Goal: Task Accomplishment & Management: Manage account settings

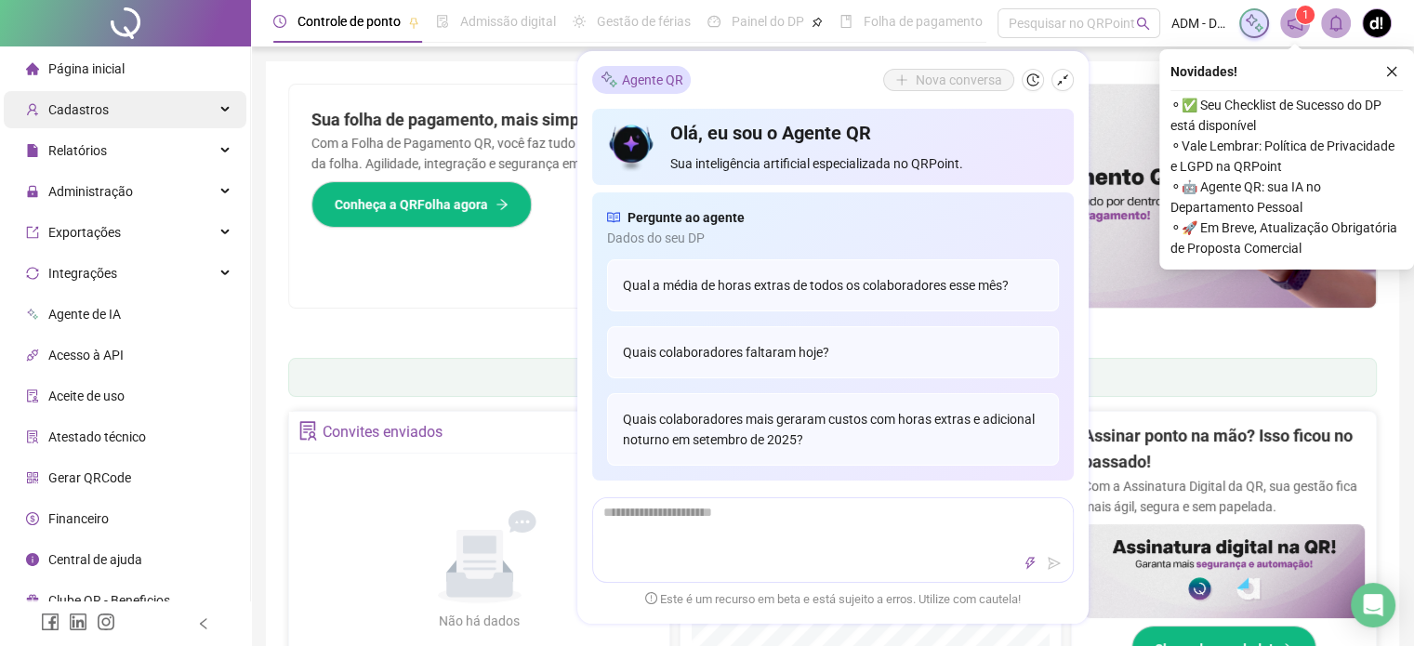
click at [149, 120] on div "Cadastros" at bounding box center [125, 109] width 243 height 37
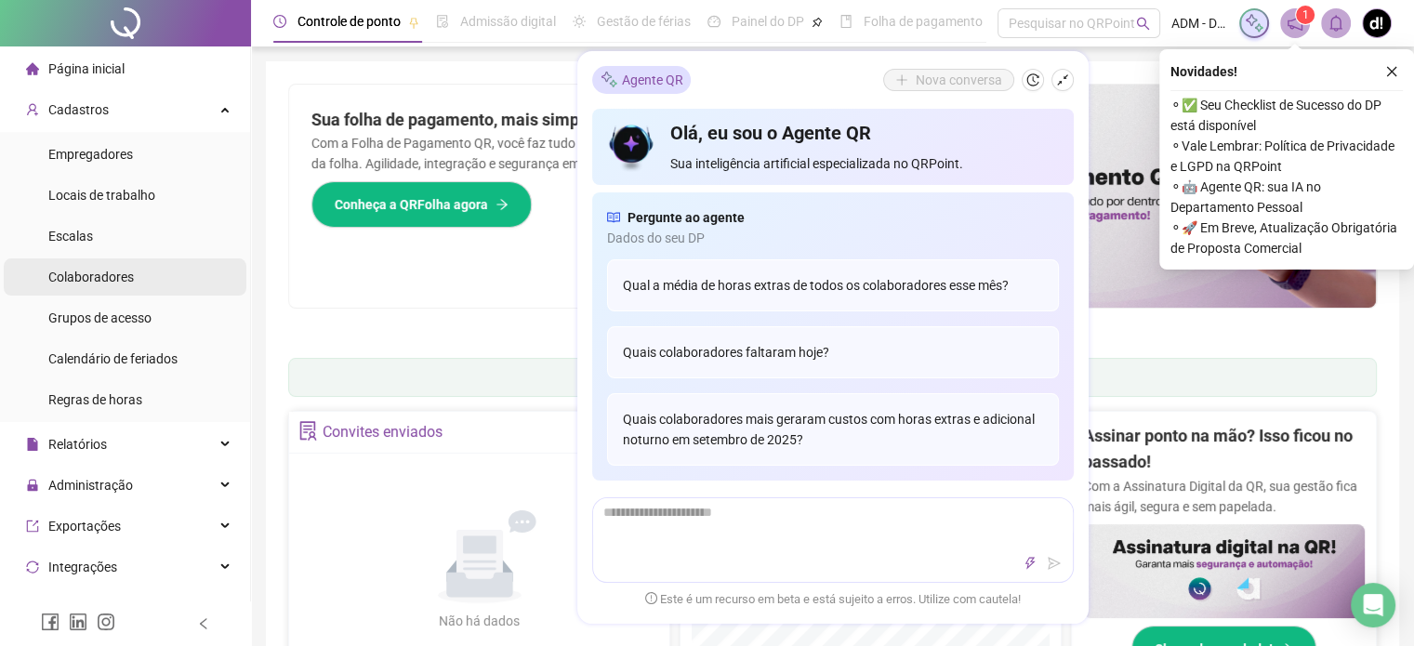
click at [130, 278] on span "Colaboradores" at bounding box center [91, 277] width 86 height 15
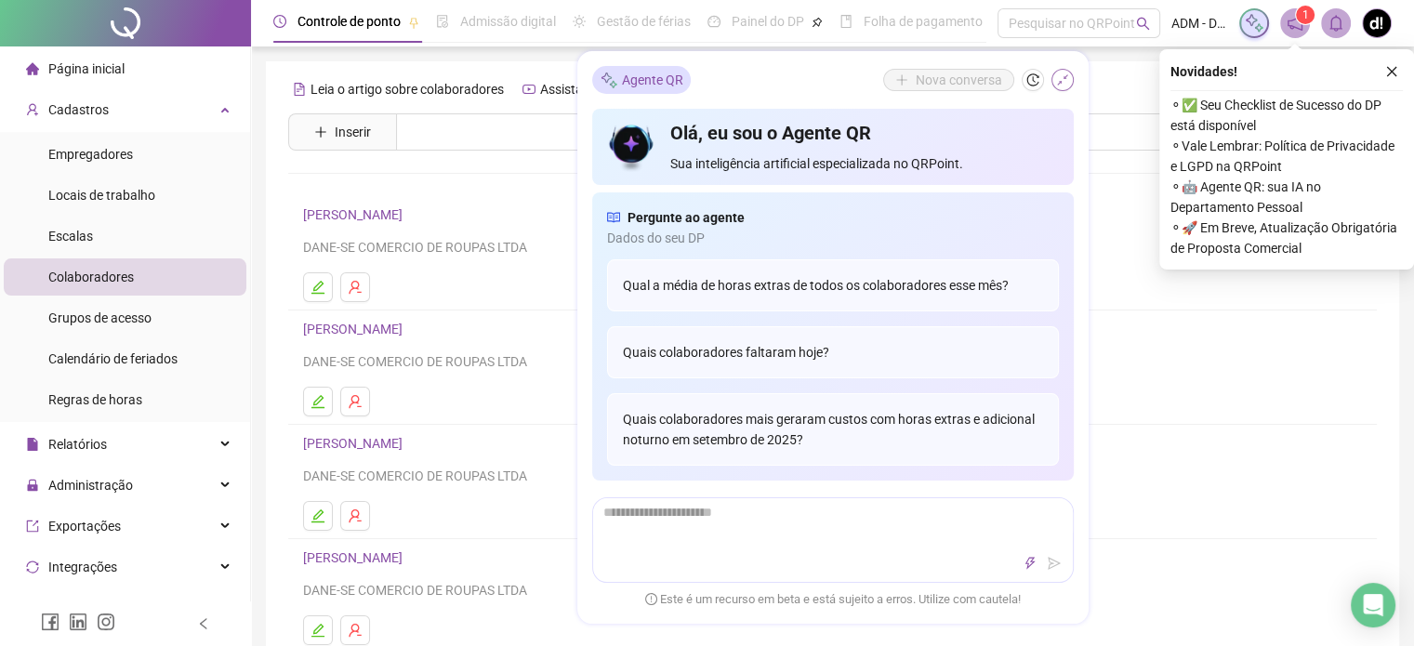
click at [1067, 79] on icon "shrink" at bounding box center [1062, 79] width 13 height 13
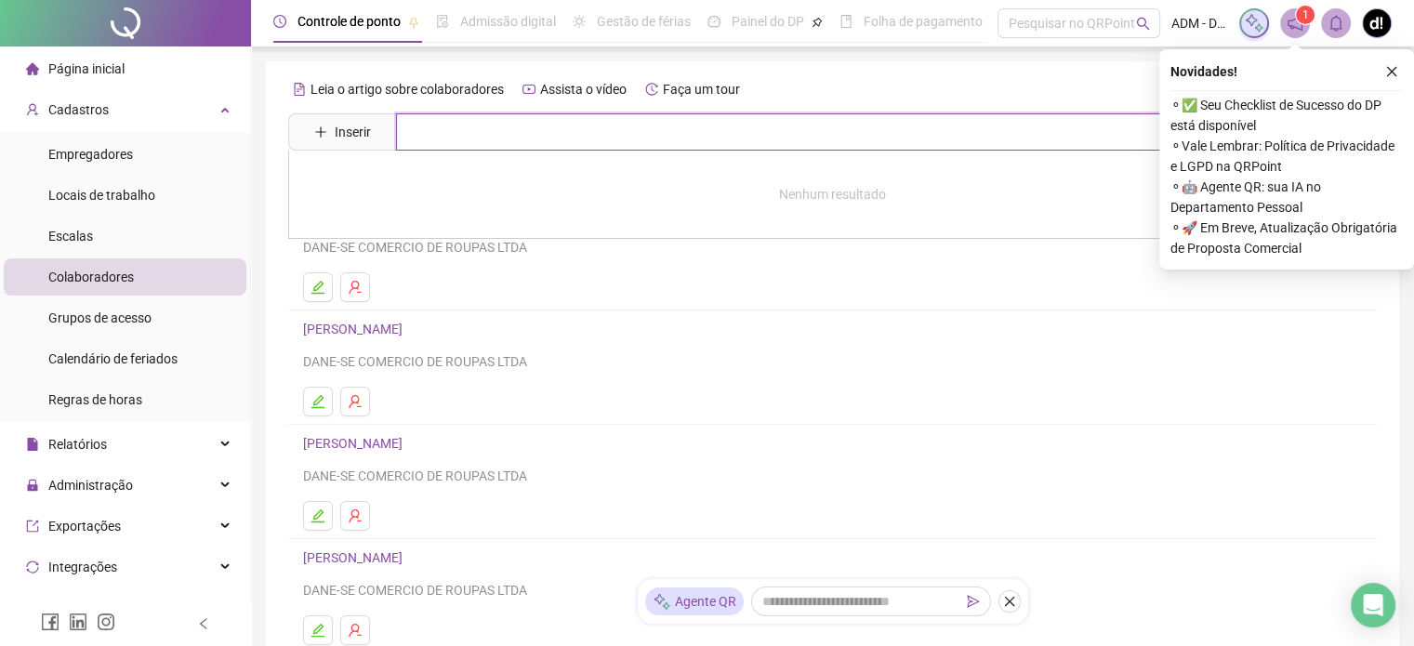
click at [827, 137] on input "text" at bounding box center [846, 131] width 900 height 37
type input "*****"
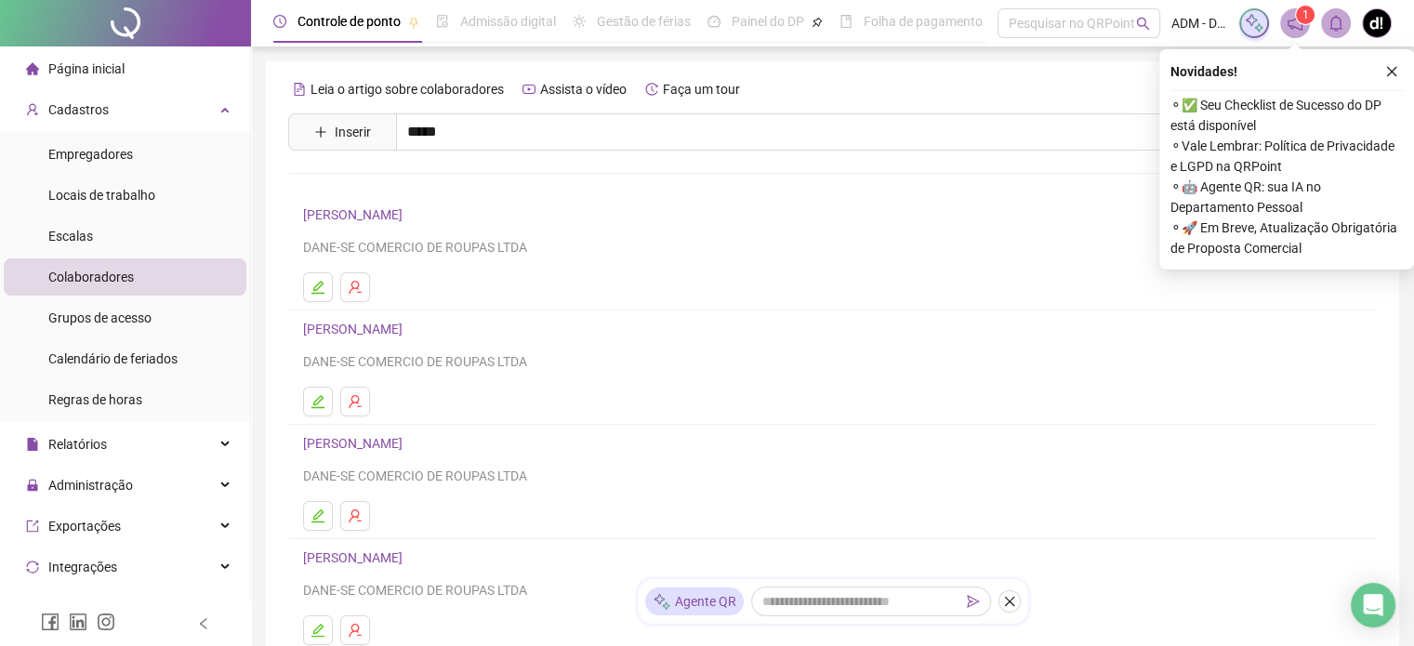
click at [361, 311] on link "[PERSON_NAME]" at bounding box center [402, 309] width 159 height 15
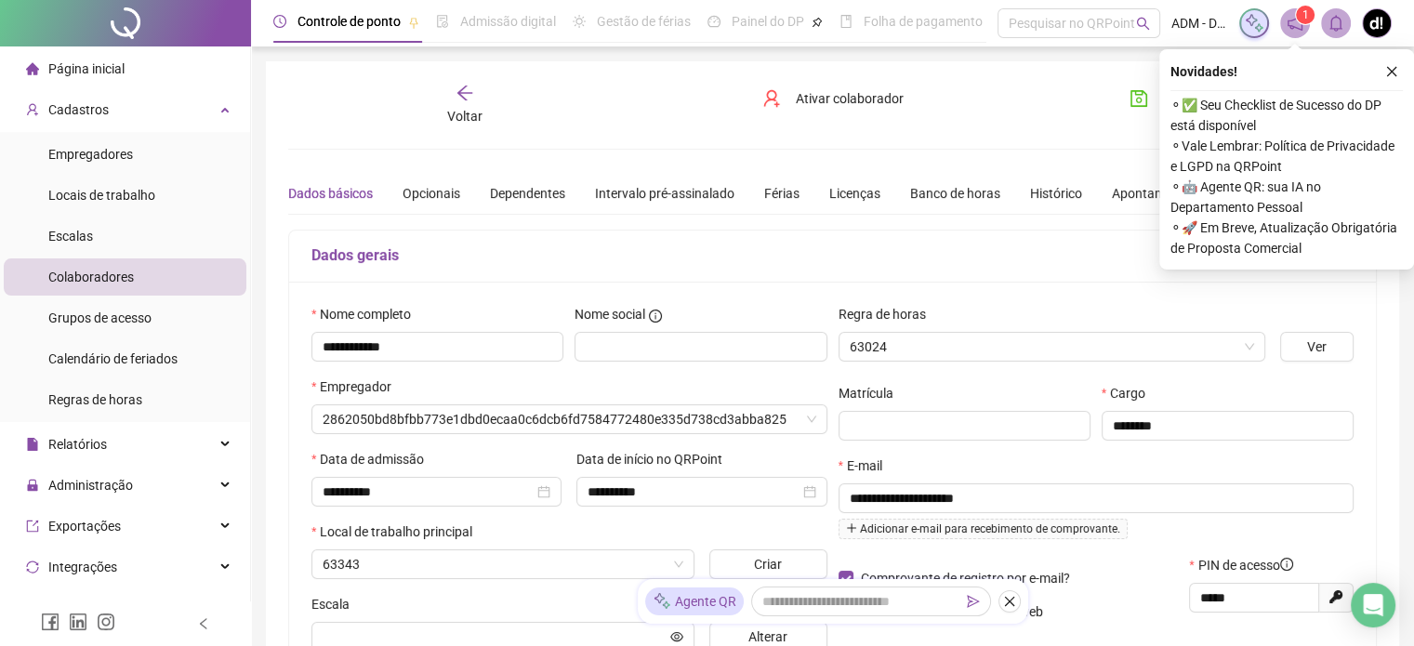
type input "*********"
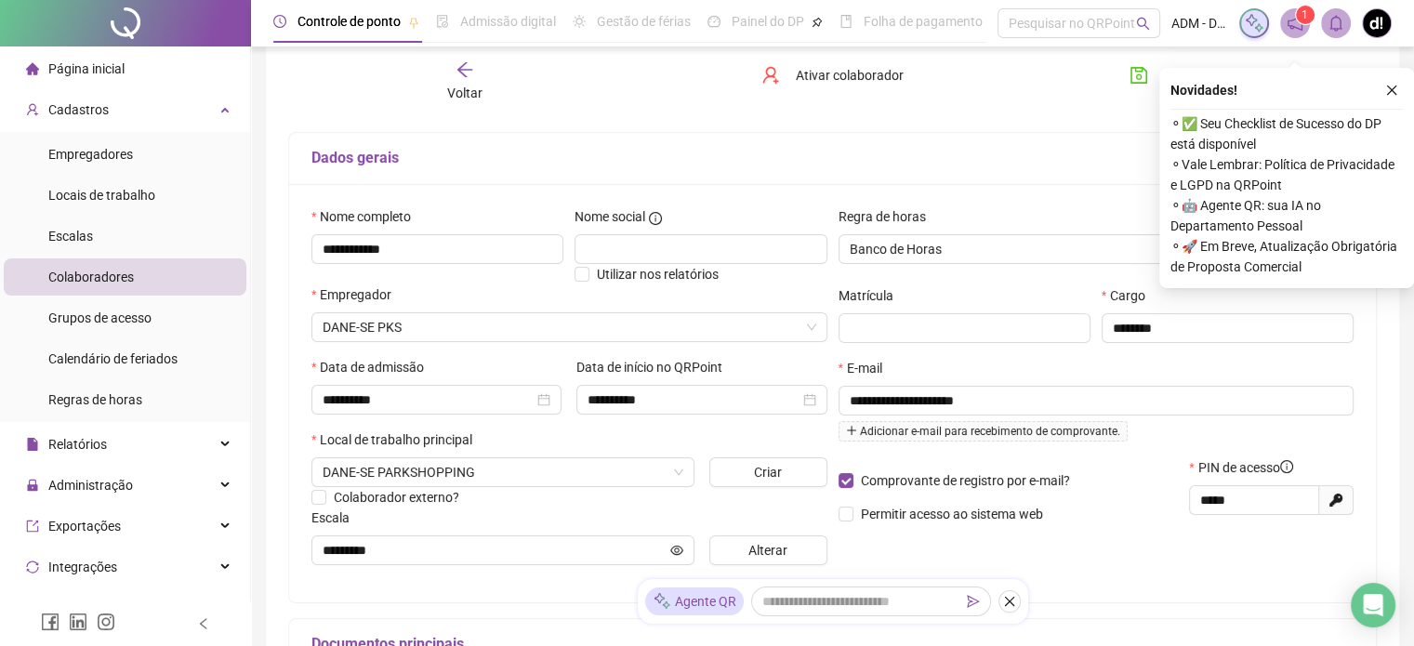
scroll to position [134, 0]
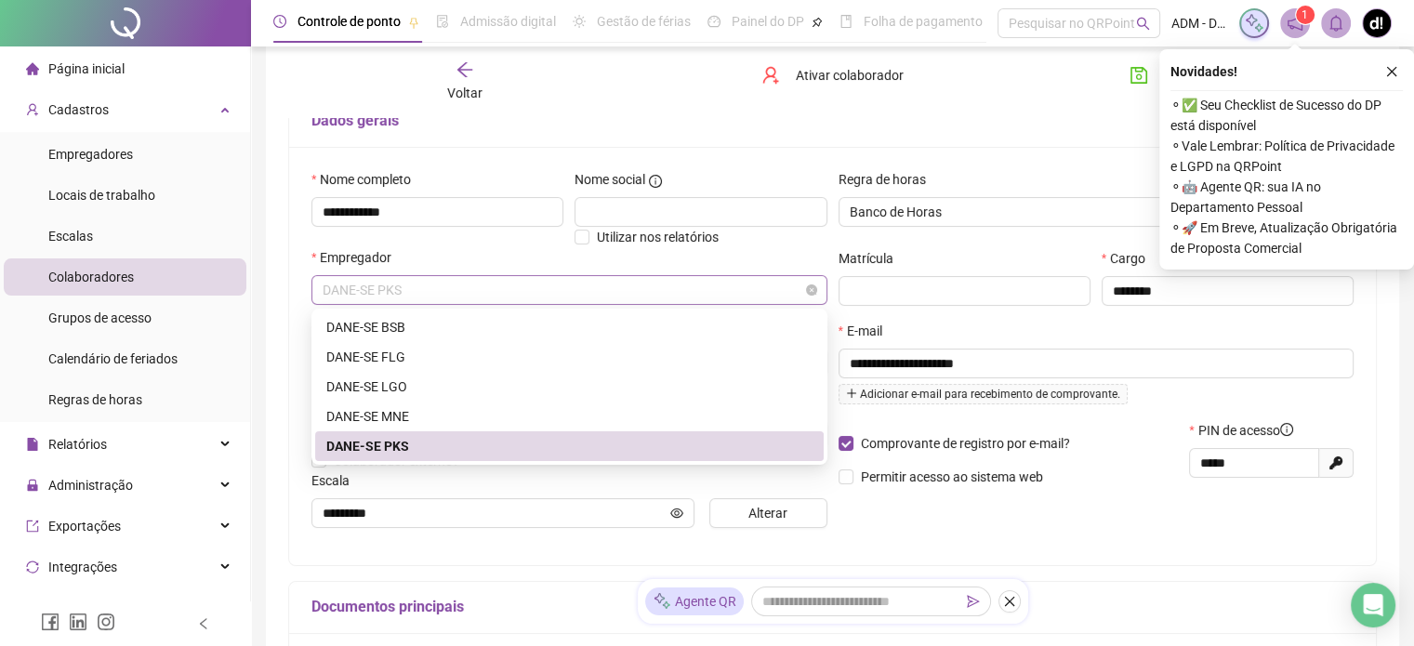
click at [811, 297] on span "DANE-SE PKS" at bounding box center [570, 290] width 494 height 28
click at [391, 421] on div "DANE-SE MNE" at bounding box center [569, 416] width 486 height 20
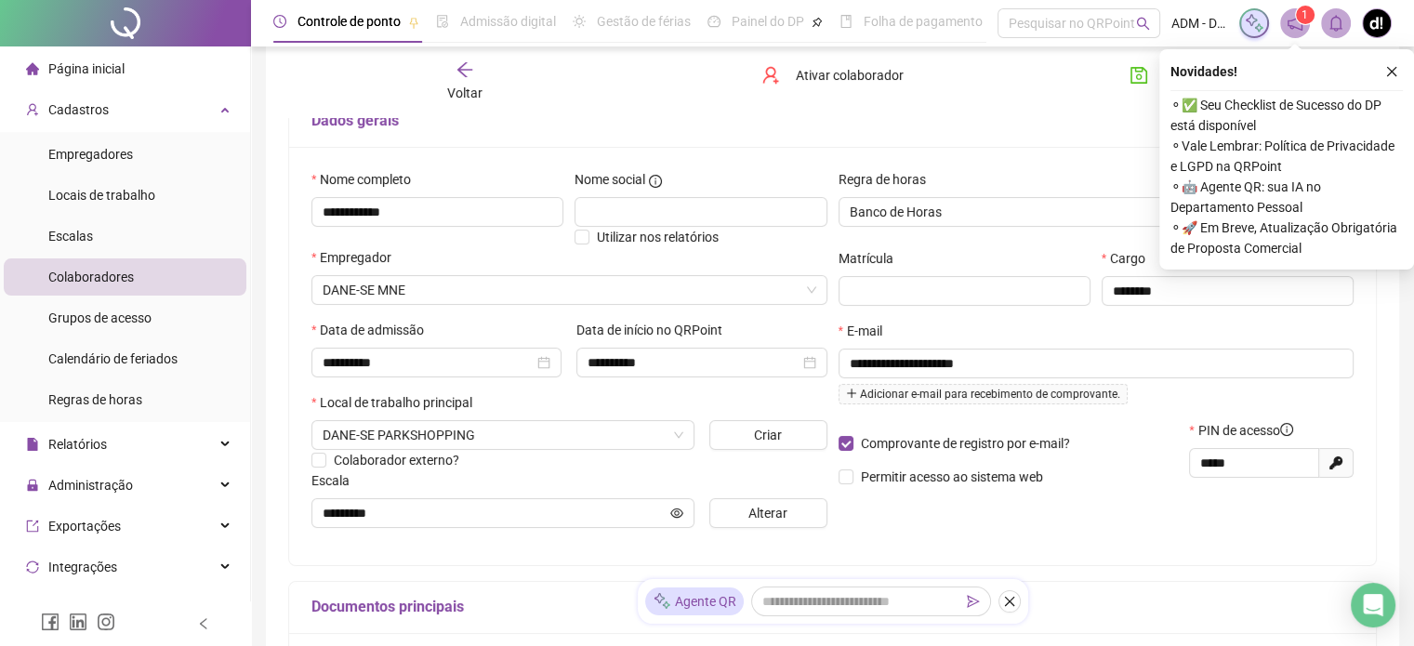
click at [807, 245] on div "Utilizar nos relatórios" at bounding box center [701, 237] width 252 height 20
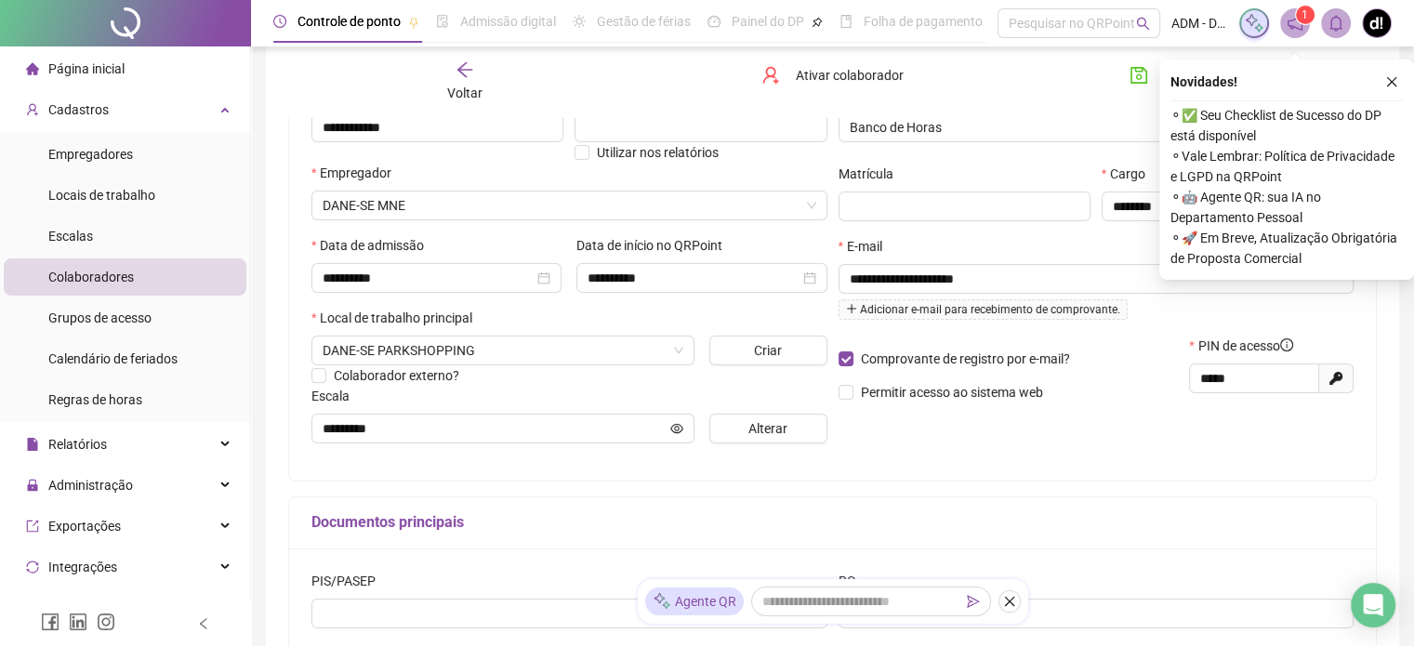
scroll to position [266, 0]
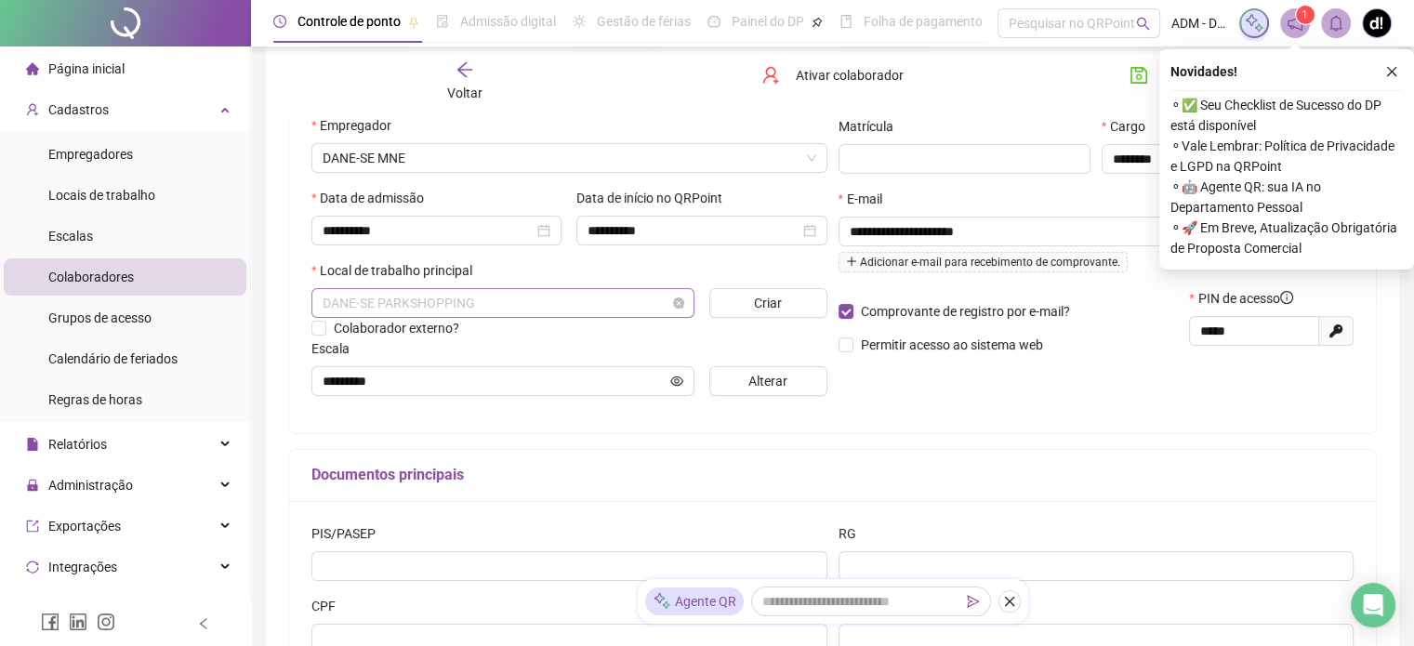
click at [639, 300] on span "DANE-SE PARKSHOPPING" at bounding box center [503, 303] width 361 height 28
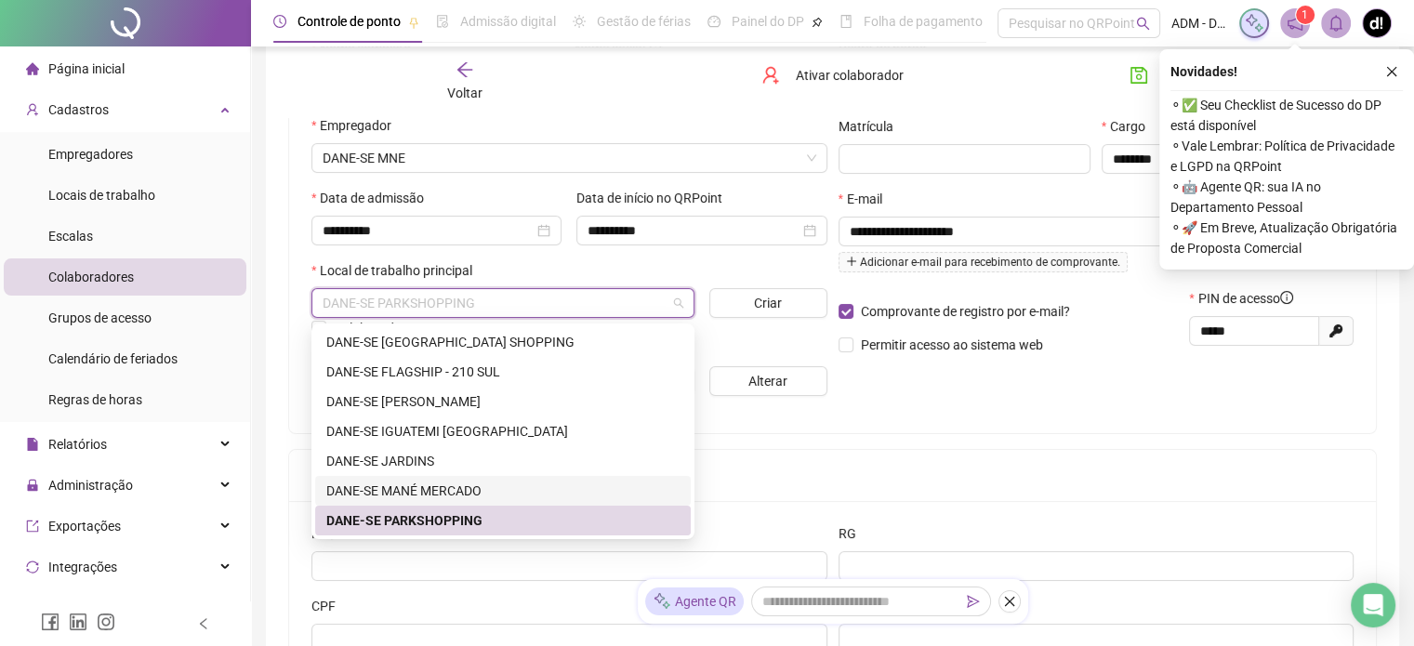
click at [465, 489] on div "DANE-SE MANÉ MERCADO" at bounding box center [502, 491] width 353 height 20
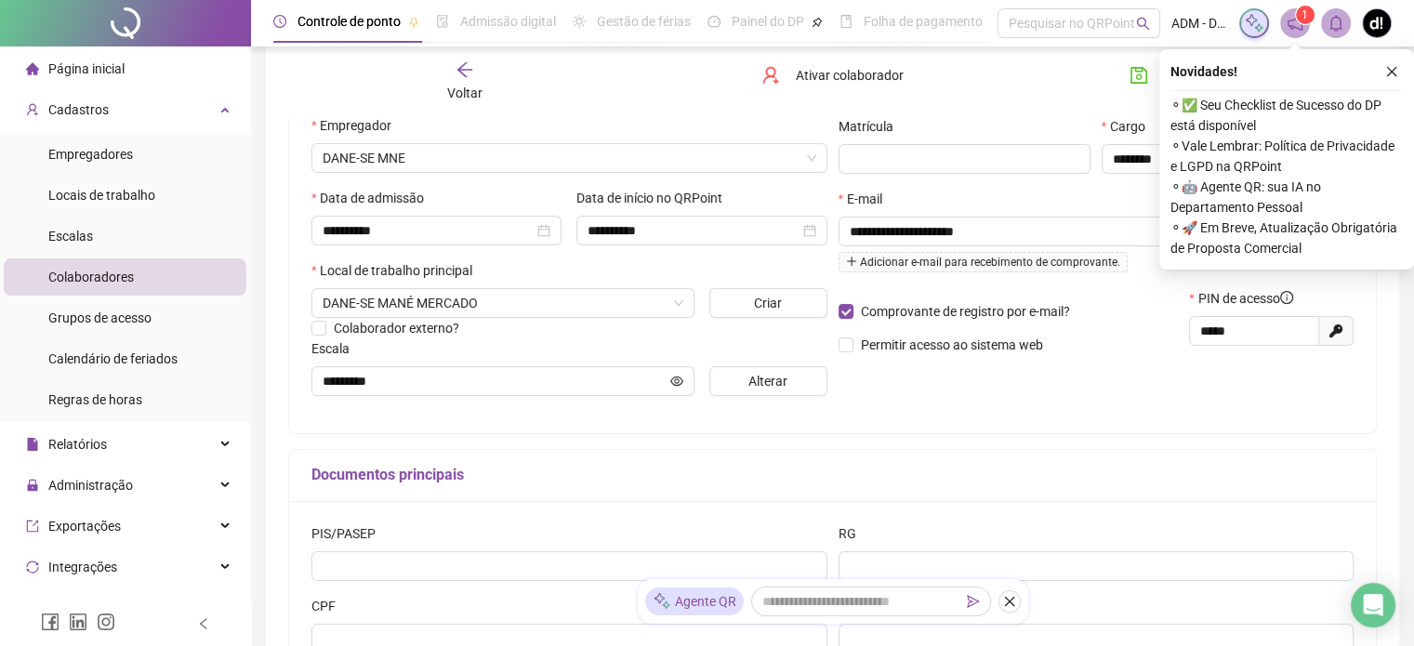
click at [937, 420] on div "**********" at bounding box center [832, 224] width 1087 height 418
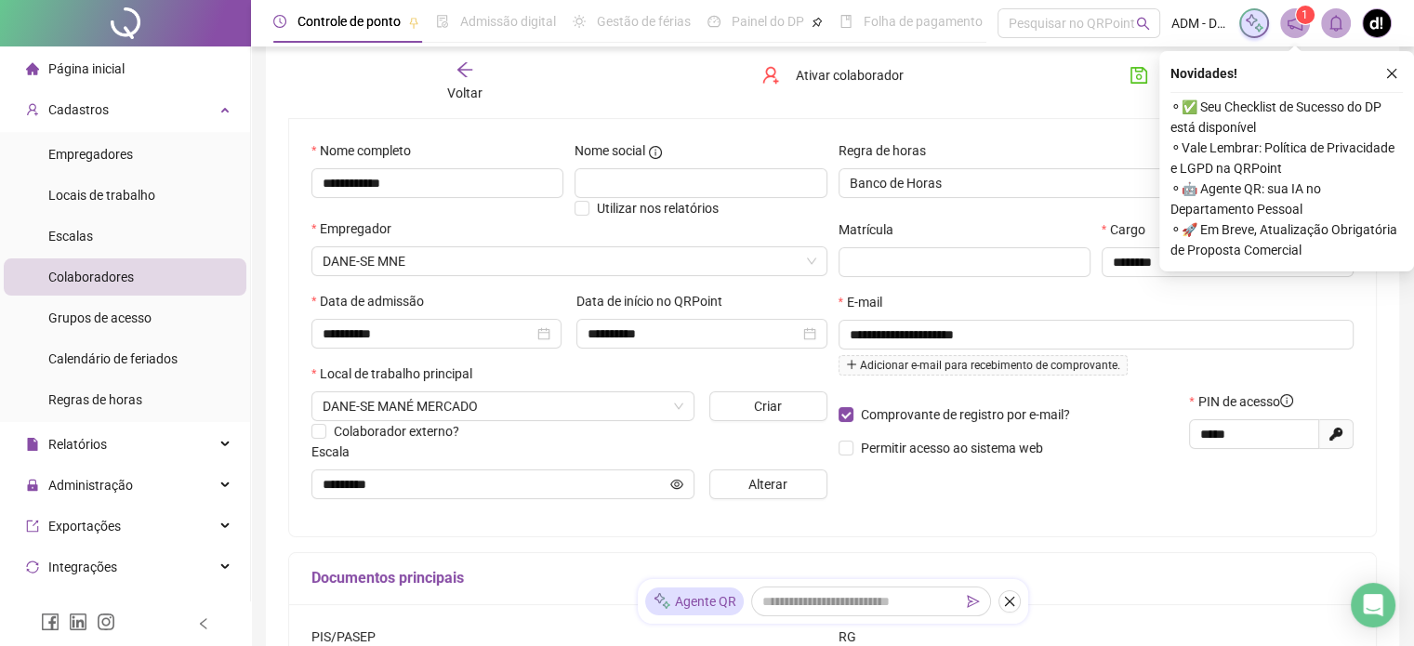
scroll to position [160, 0]
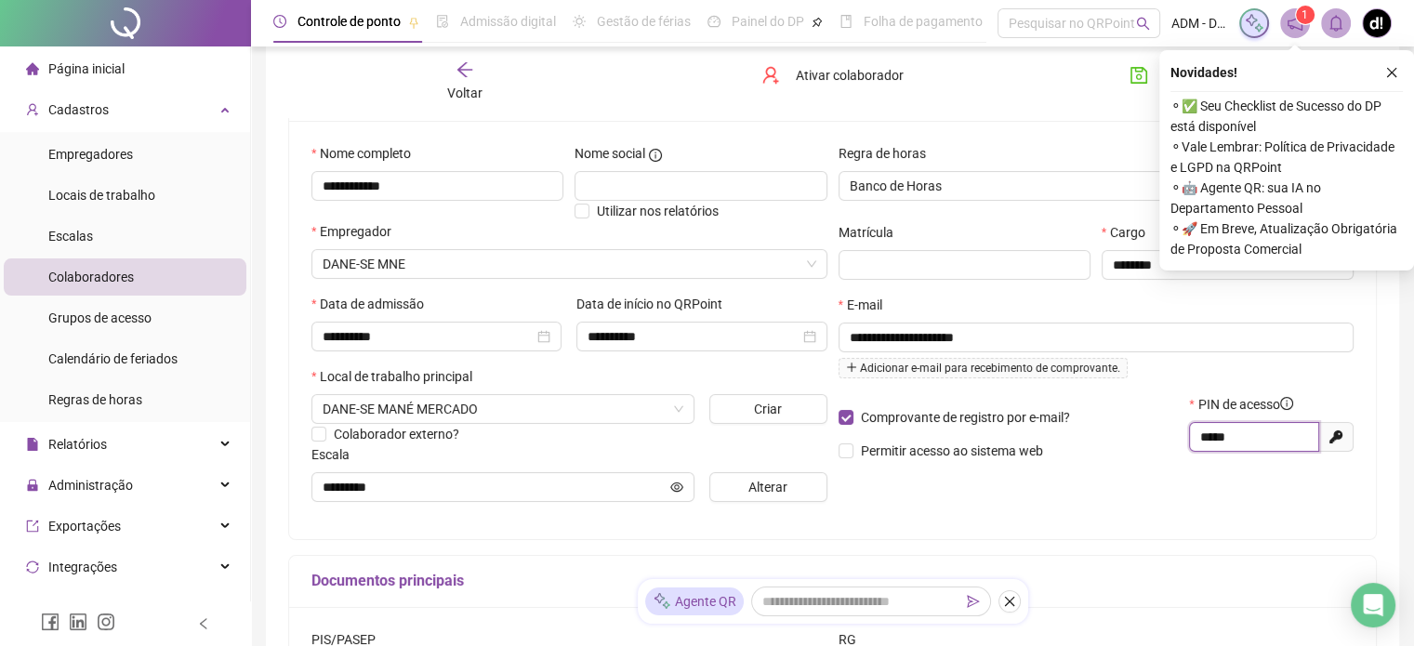
drag, startPoint x: 1248, startPoint y: 437, endPoint x: 1168, endPoint y: 447, distance: 80.6
click at [1168, 447] on div "Comprovante de registro por e-mail? Permitir acesso ao sistema web PIN de acess…" at bounding box center [1096, 434] width 527 height 80
click at [1053, 477] on div "**********" at bounding box center [1096, 330] width 527 height 374
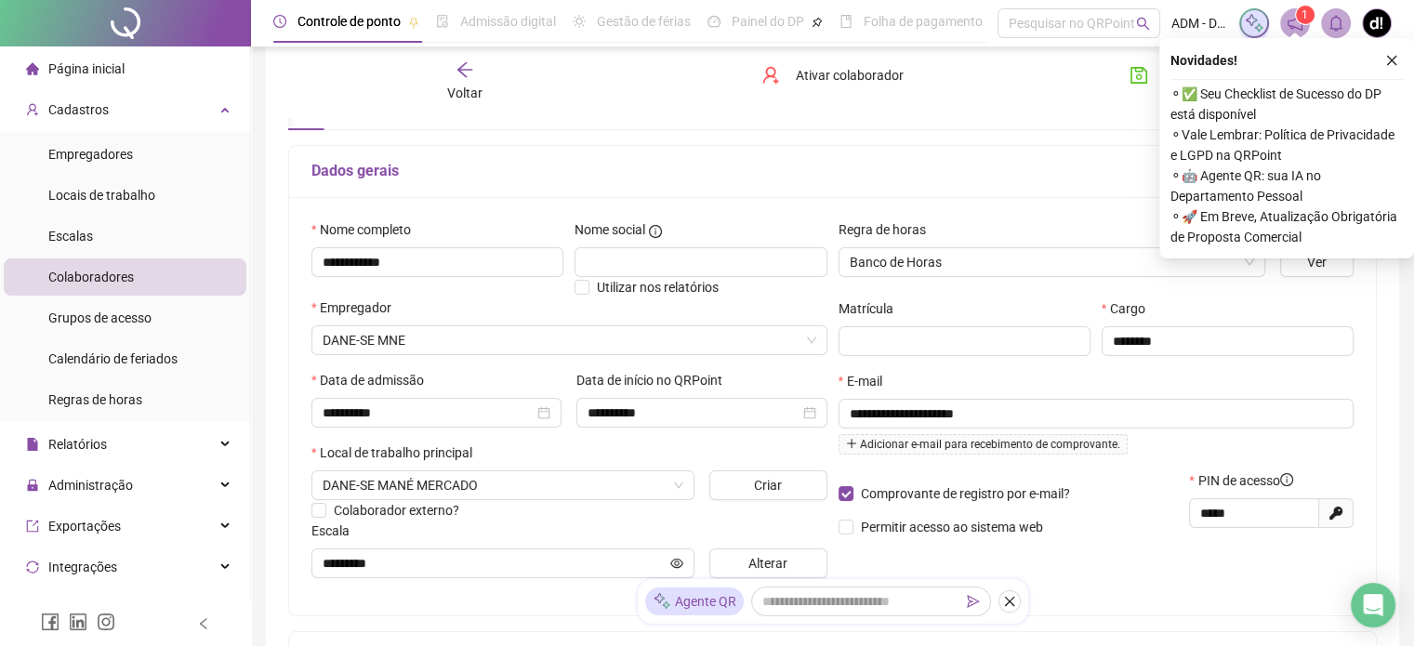
scroll to position [67, 0]
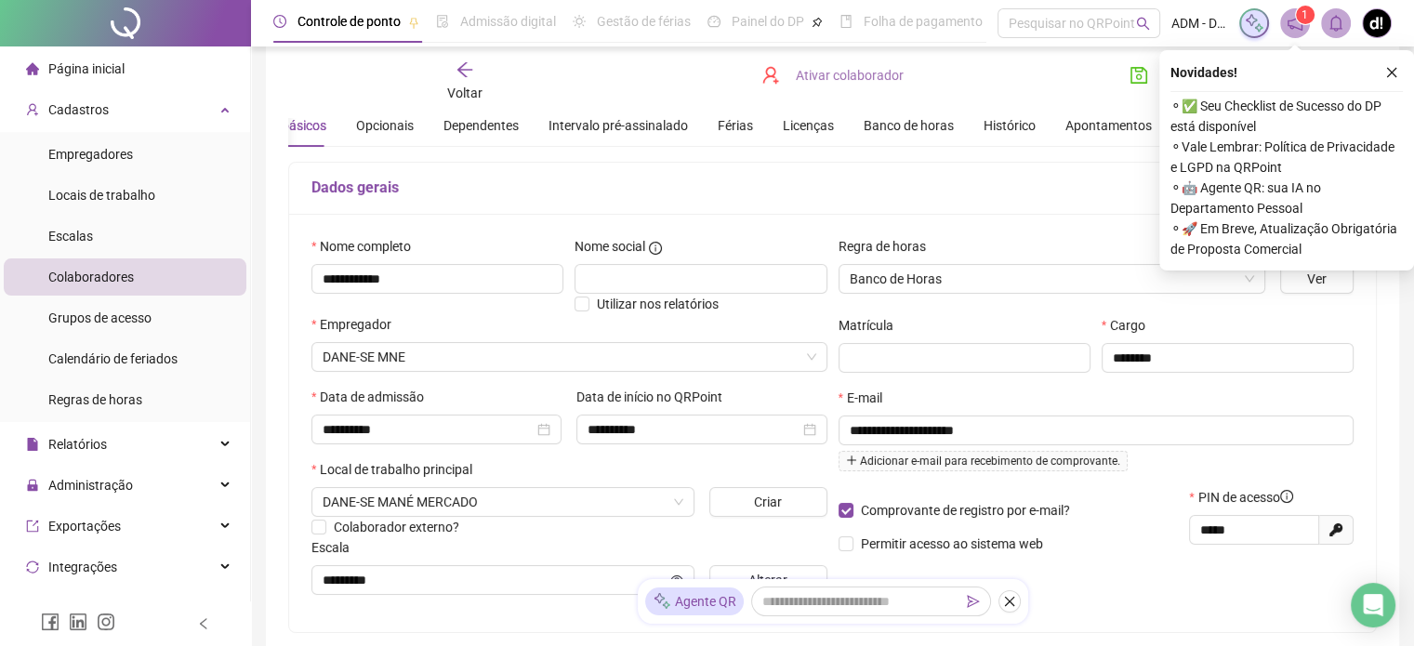
click at [881, 81] on span "Ativar colaborador" at bounding box center [849, 75] width 108 height 20
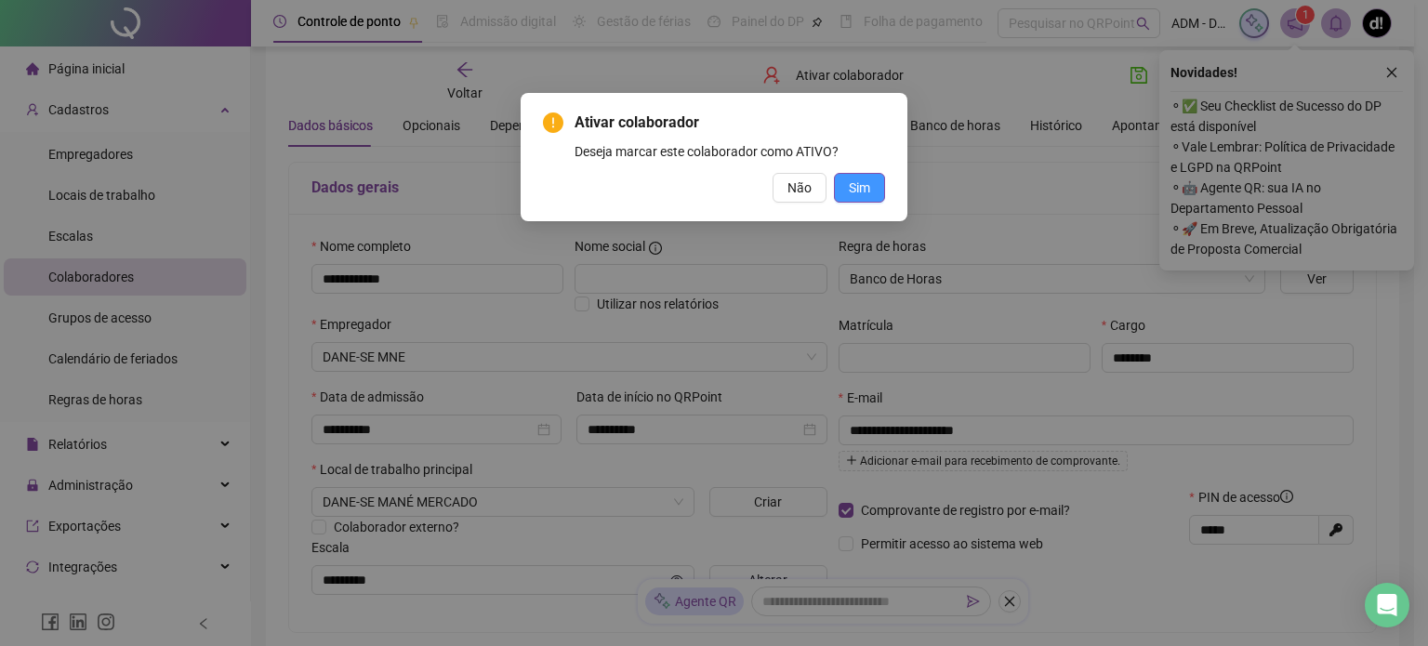
click at [861, 182] on span "Sim" at bounding box center [859, 188] width 21 height 20
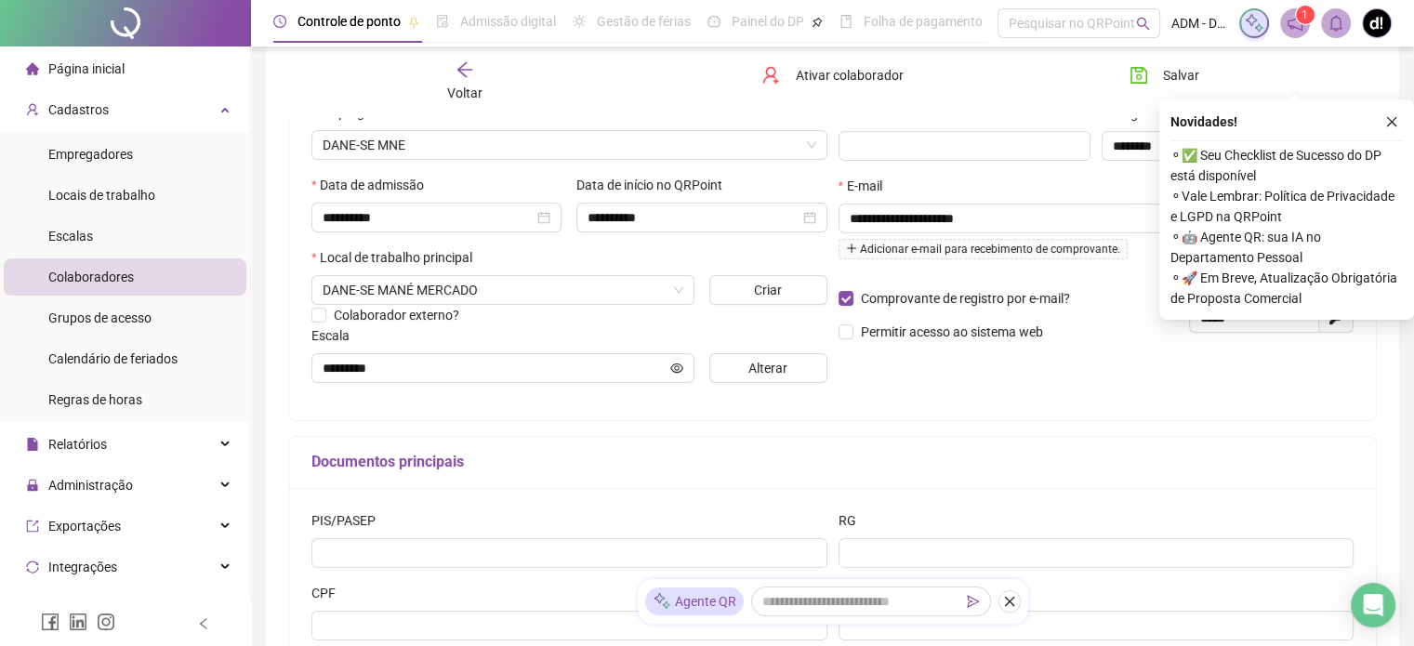
scroll to position [329, 0]
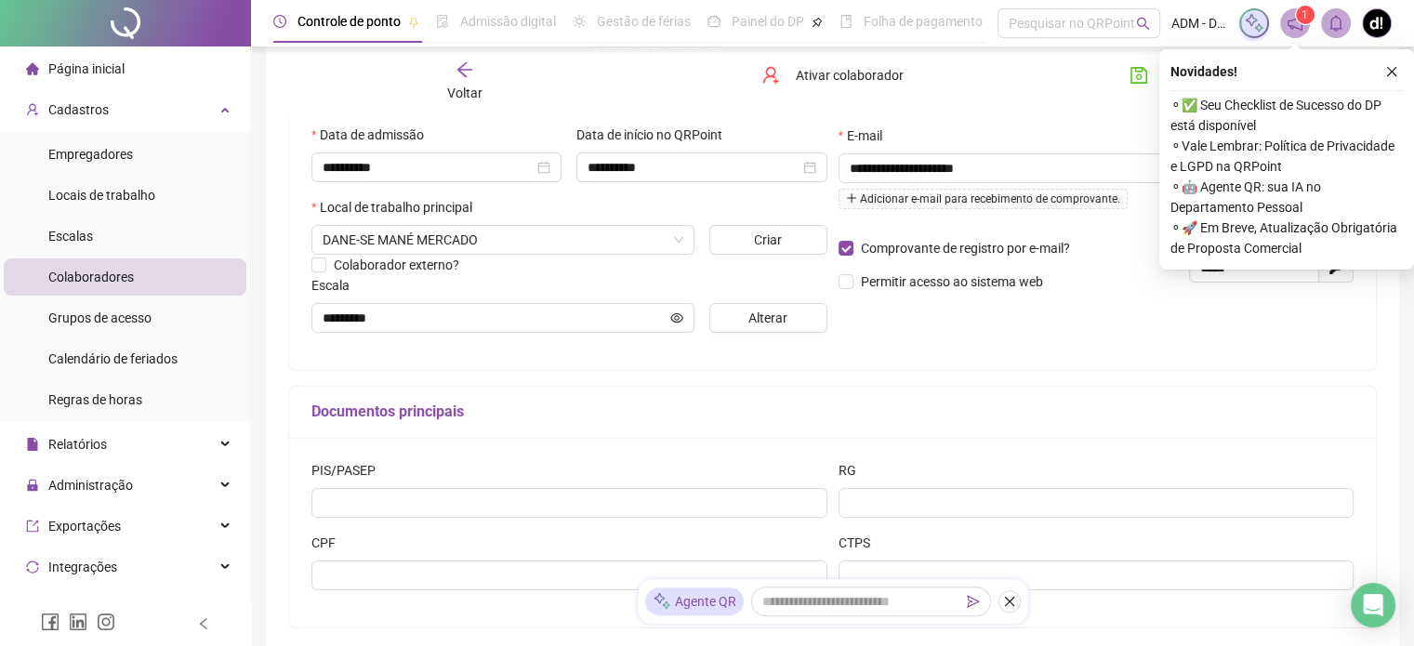
click at [129, 68] on li "Página inicial" at bounding box center [125, 68] width 243 height 37
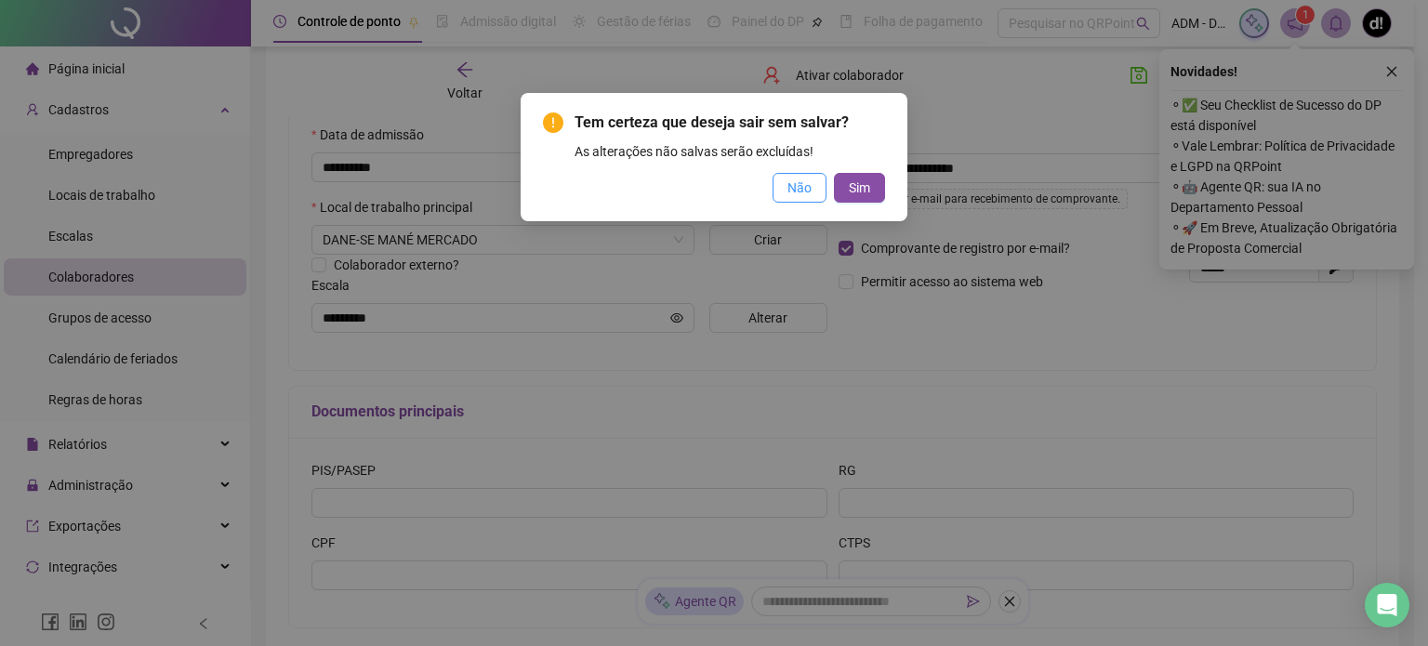
click at [809, 186] on span "Não" at bounding box center [799, 188] width 24 height 20
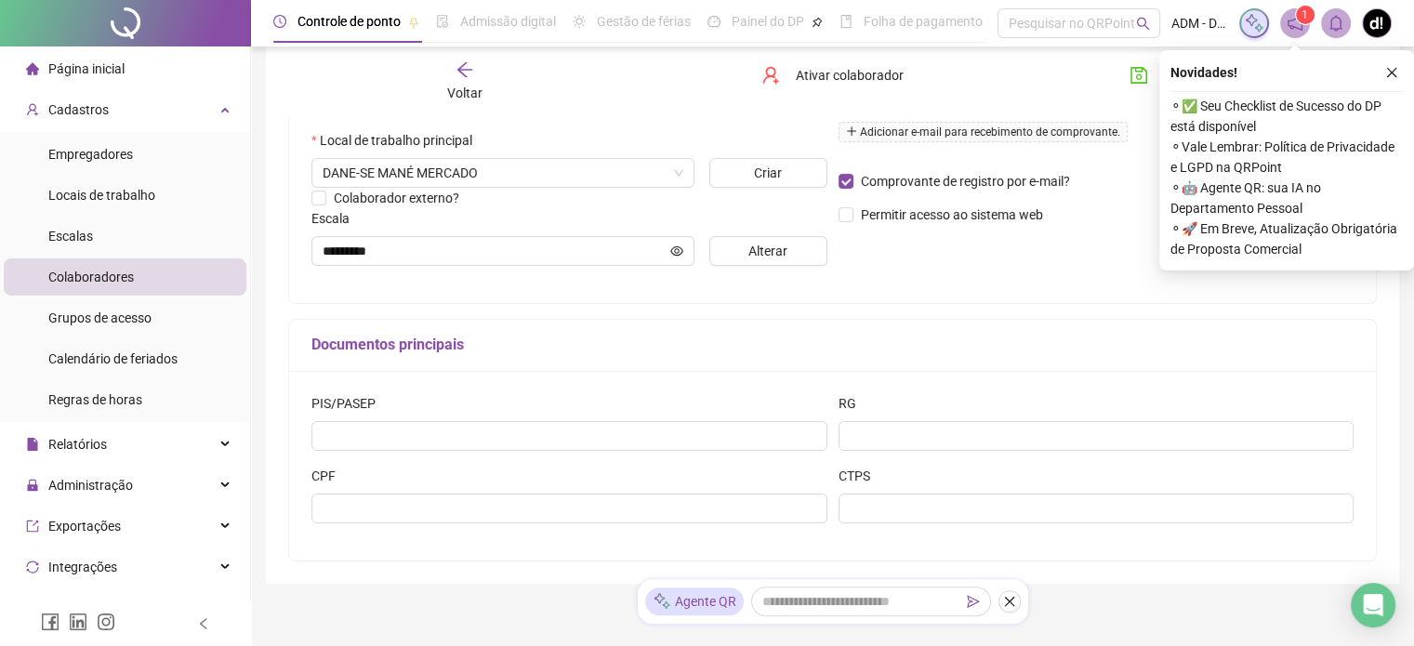
scroll to position [397, 0]
click at [1393, 73] on icon "close" at bounding box center [1392, 72] width 10 height 10
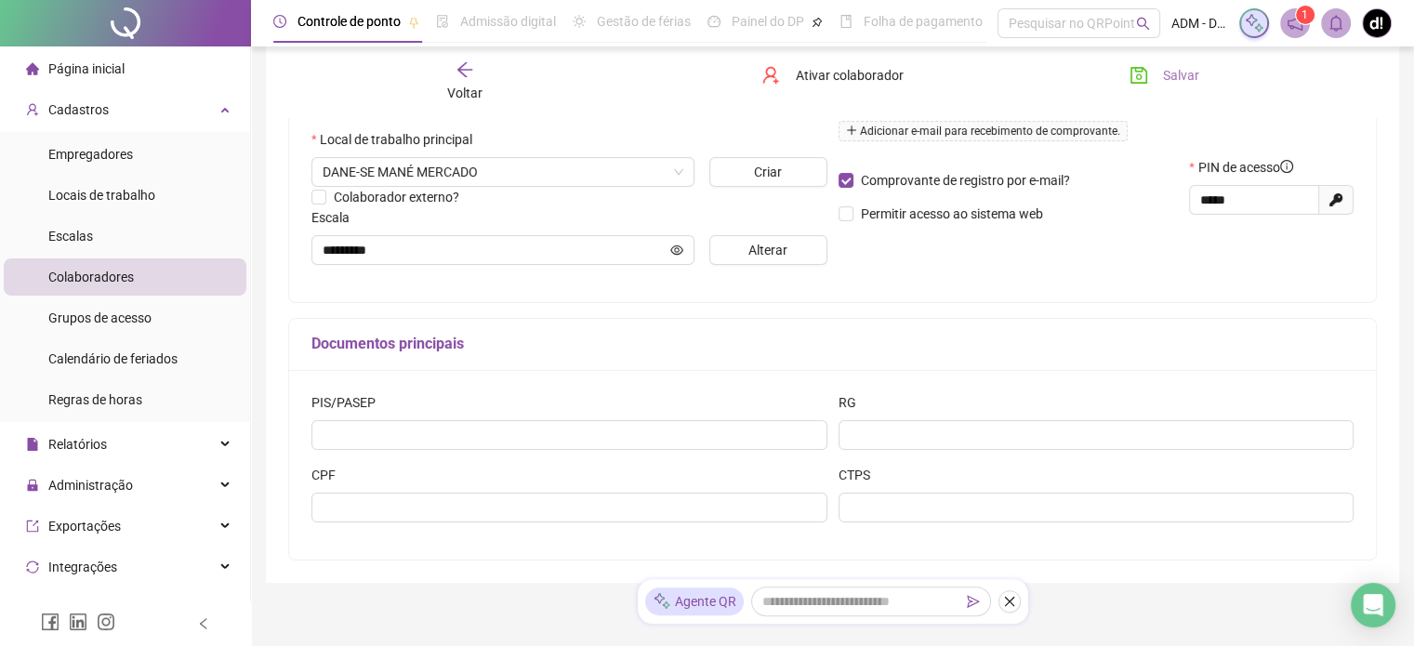
click at [1170, 75] on span "Salvar" at bounding box center [1181, 75] width 36 height 20
click at [85, 62] on span "Página inicial" at bounding box center [86, 68] width 76 height 15
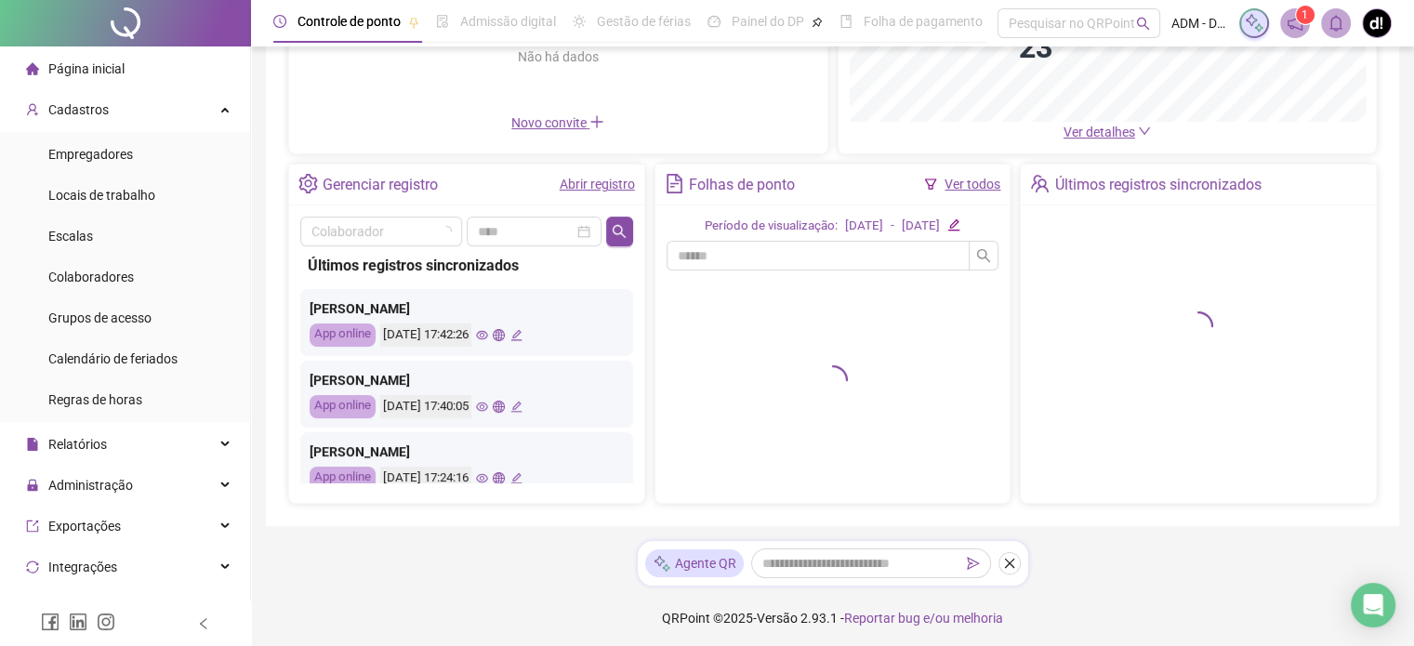
scroll to position [293, 0]
